Goal: Find specific page/section: Find specific page/section

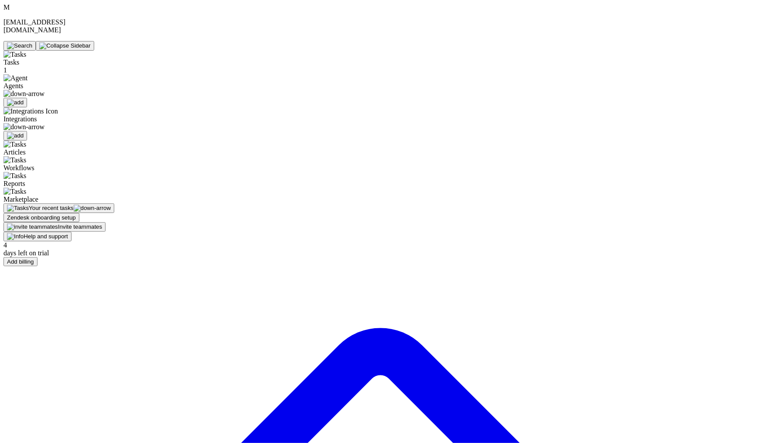
click at [46, 74] on div "Agents" at bounding box center [60, 90] width 115 height 33
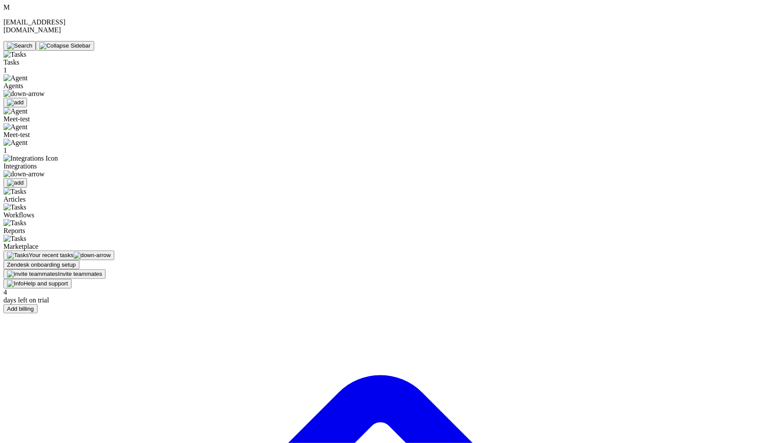
click at [30, 115] on span "Meet-test" at bounding box center [16, 118] width 26 height 7
